Goal: Navigation & Orientation: Find specific page/section

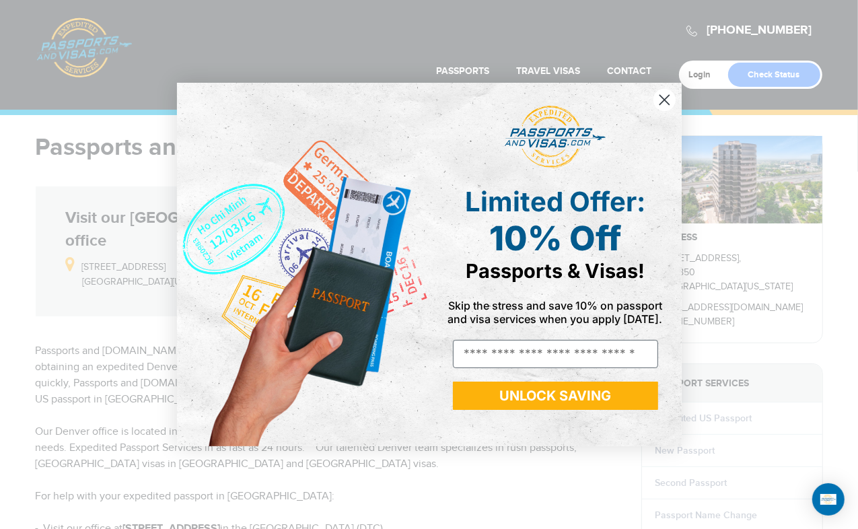
click at [287, 39] on div "Close dialog Limited Offer: 10% Off Passports & Visas! Skip the stress and save…" at bounding box center [429, 264] width 858 height 529
click at [663, 96] on circle "Close dialog" at bounding box center [664, 100] width 22 height 22
